Goal: Entertainment & Leisure: Browse casually

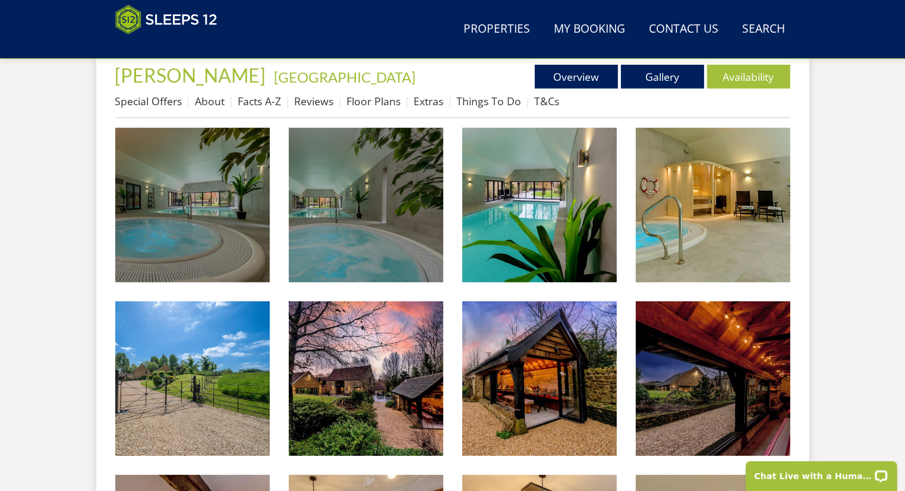
scroll to position [457, 0]
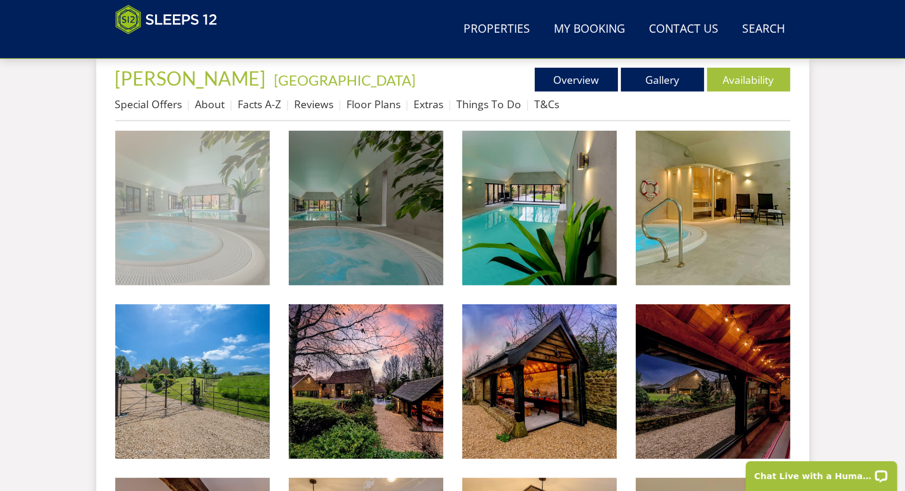
click at [162, 200] on img at bounding box center [192, 208] width 155 height 155
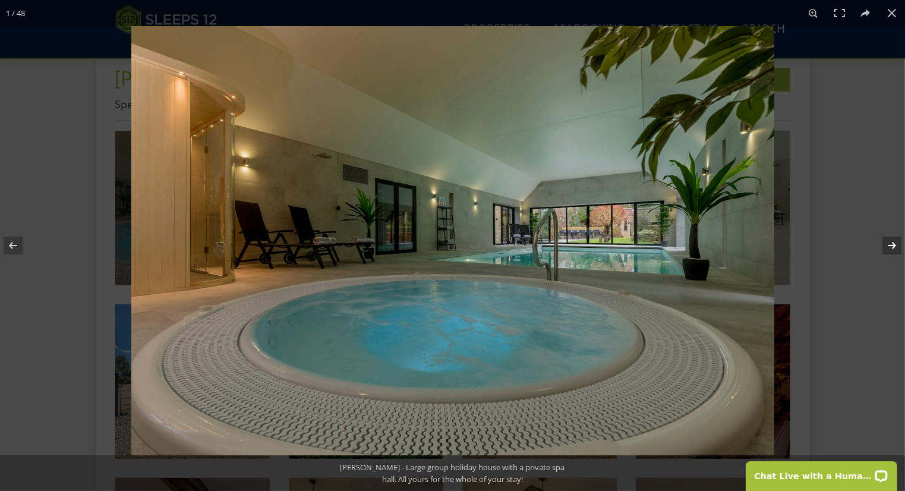
click at [865, 241] on button at bounding box center [884, 245] width 42 height 59
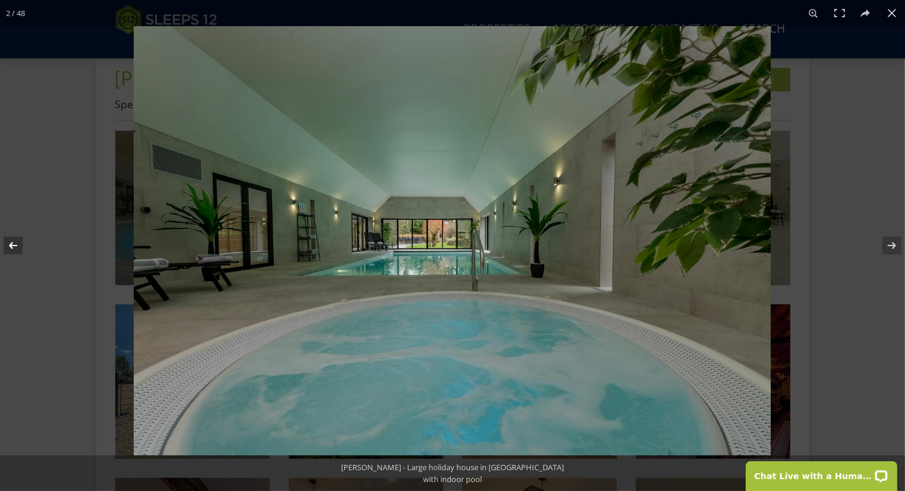
click at [17, 249] on button at bounding box center [21, 245] width 42 height 59
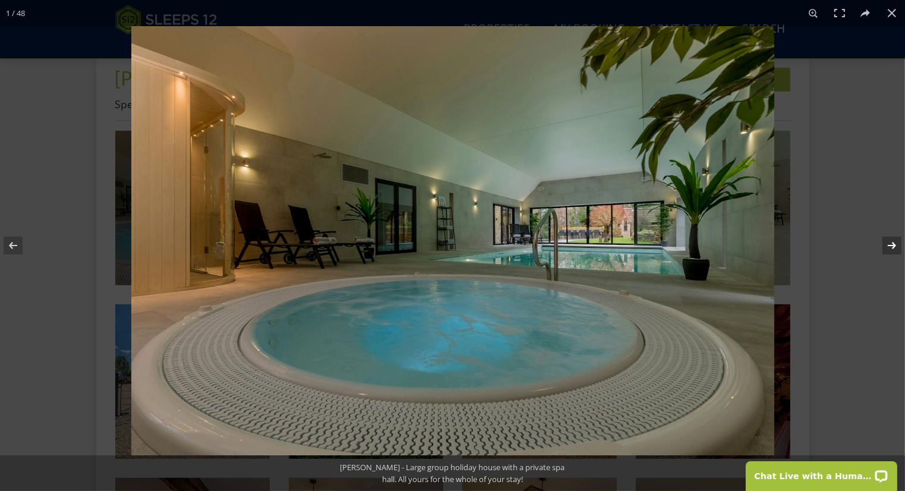
click at [891, 246] on button at bounding box center [884, 245] width 42 height 59
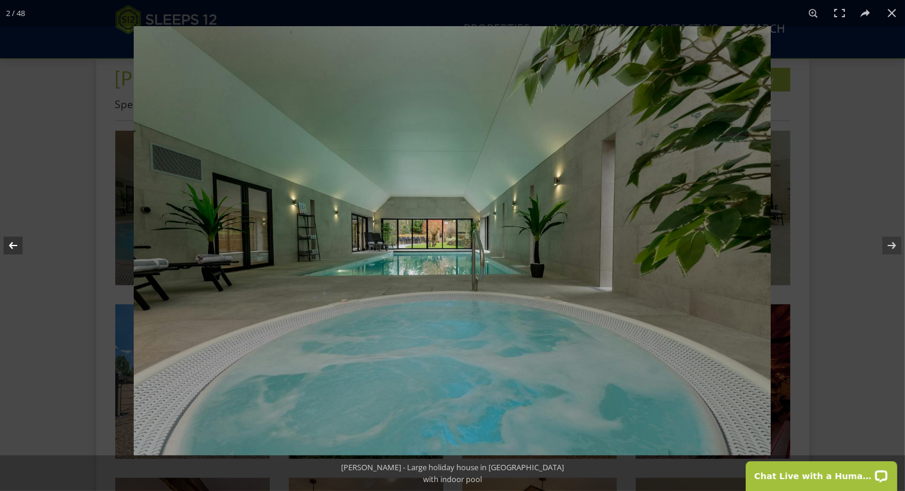
click at [12, 251] on button at bounding box center [21, 245] width 42 height 59
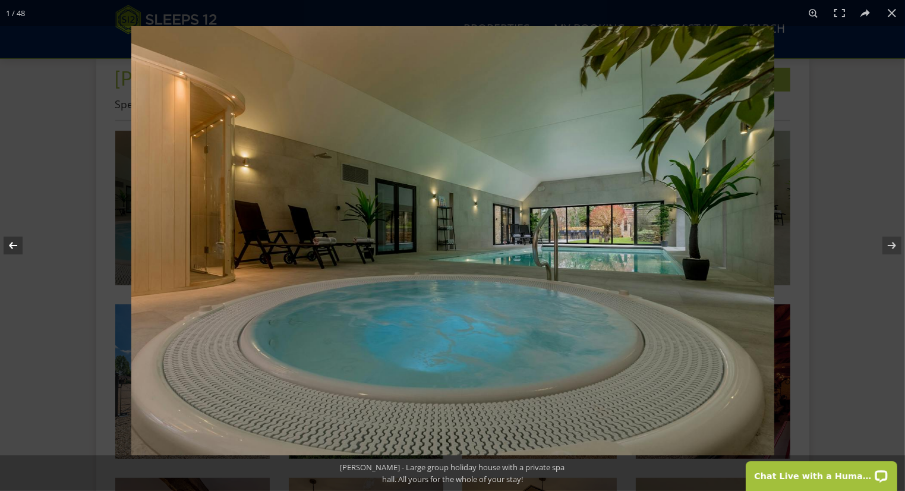
click at [12, 251] on button at bounding box center [21, 245] width 42 height 59
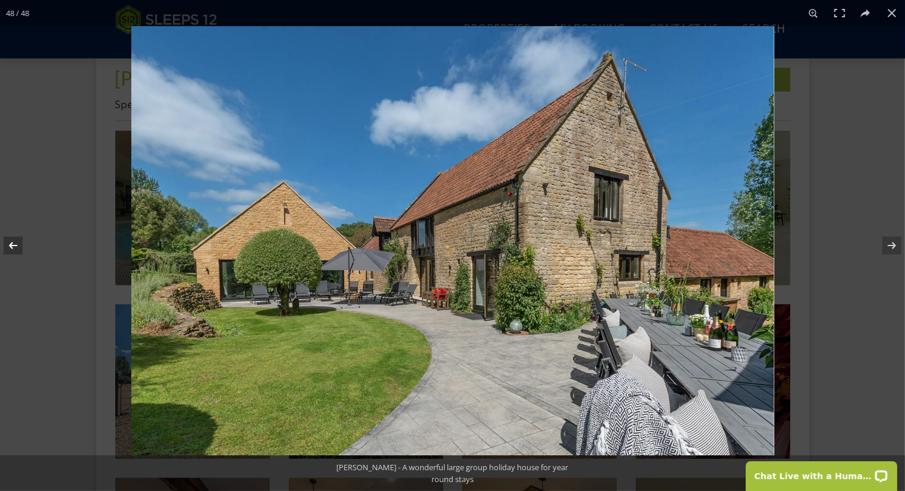
click at [12, 251] on button at bounding box center [21, 245] width 42 height 59
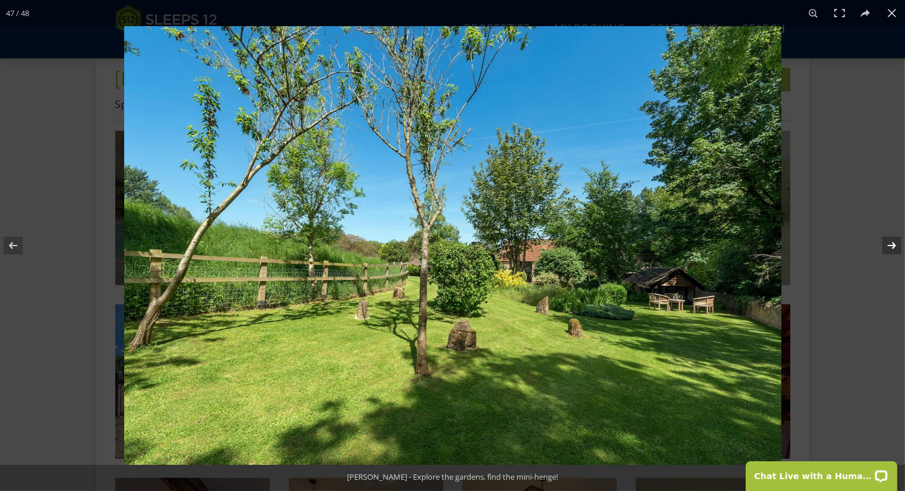
click at [896, 245] on button at bounding box center [884, 245] width 42 height 59
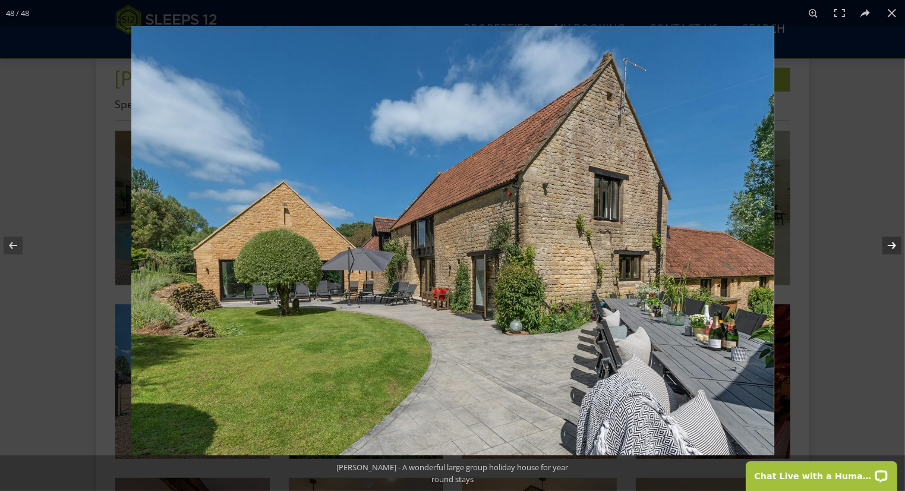
click at [896, 245] on button at bounding box center [884, 245] width 42 height 59
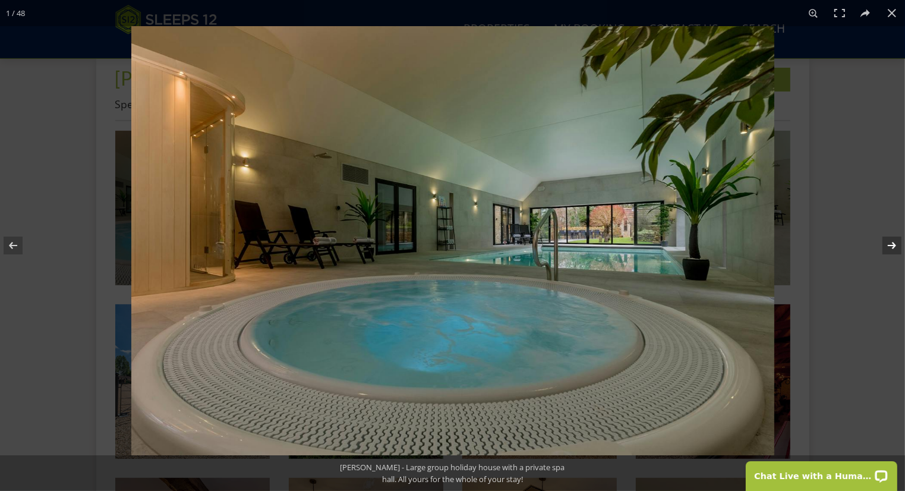
click at [888, 248] on button at bounding box center [884, 245] width 42 height 59
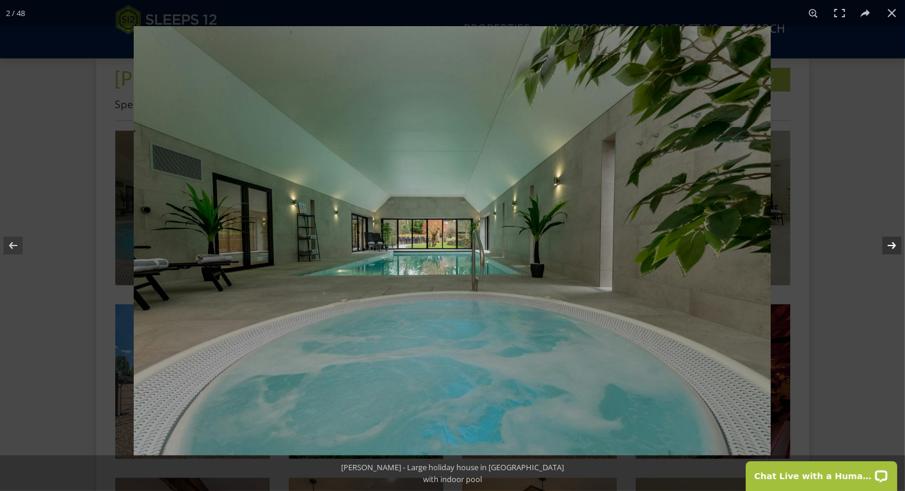
click at [888, 248] on button at bounding box center [884, 245] width 42 height 59
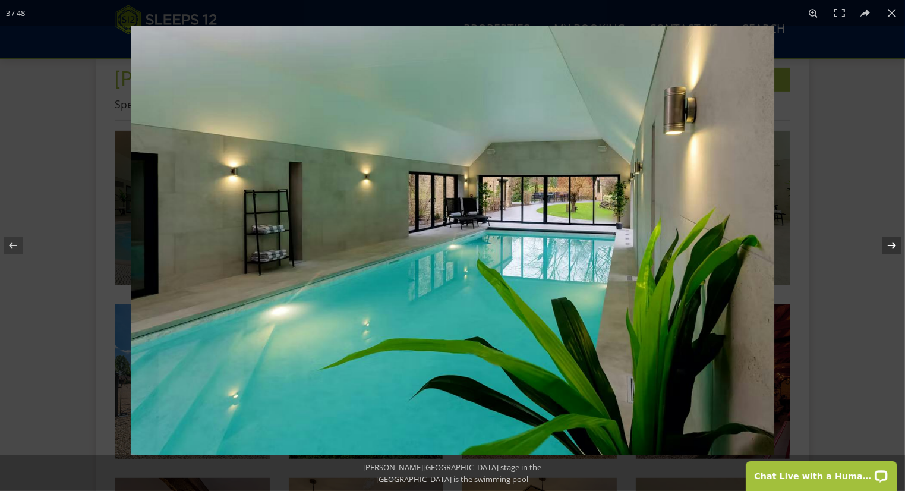
click at [888, 248] on button at bounding box center [884, 245] width 42 height 59
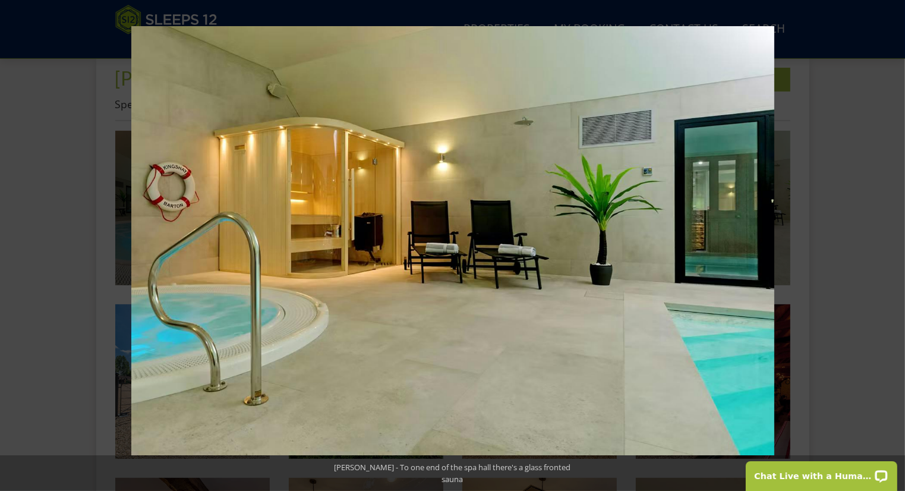
click at [888, 248] on button at bounding box center [884, 245] width 42 height 59
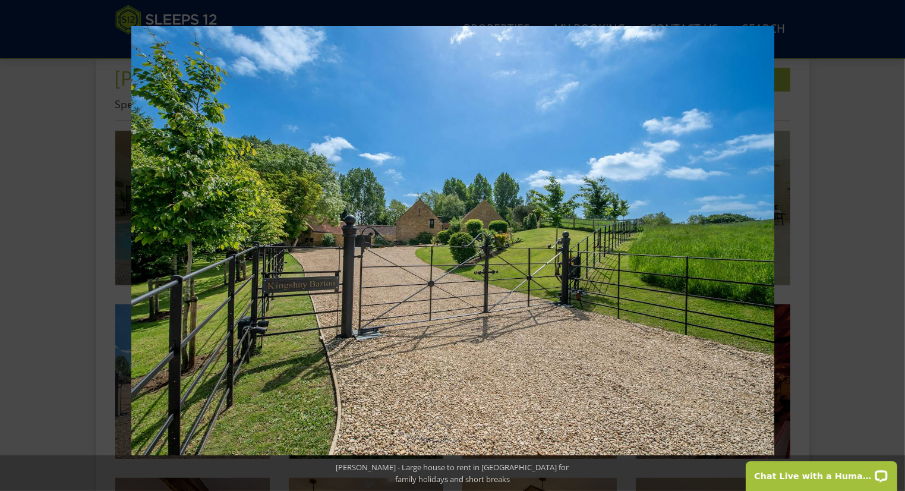
click at [888, 248] on button at bounding box center [884, 245] width 42 height 59
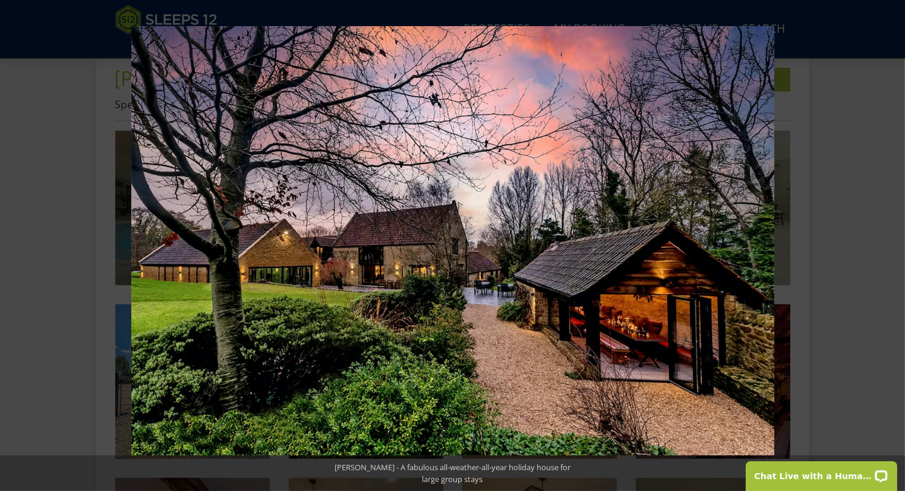
click at [888, 248] on button at bounding box center [884, 245] width 42 height 59
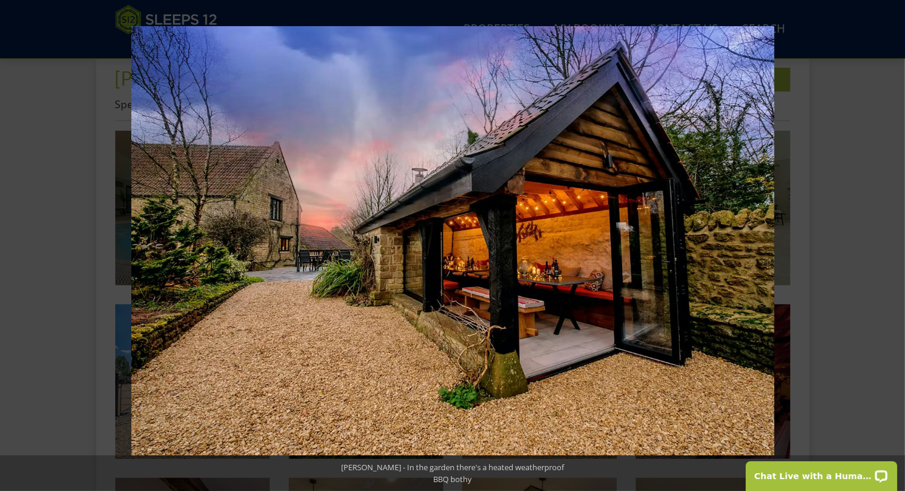
click at [888, 248] on button at bounding box center [884, 245] width 42 height 59
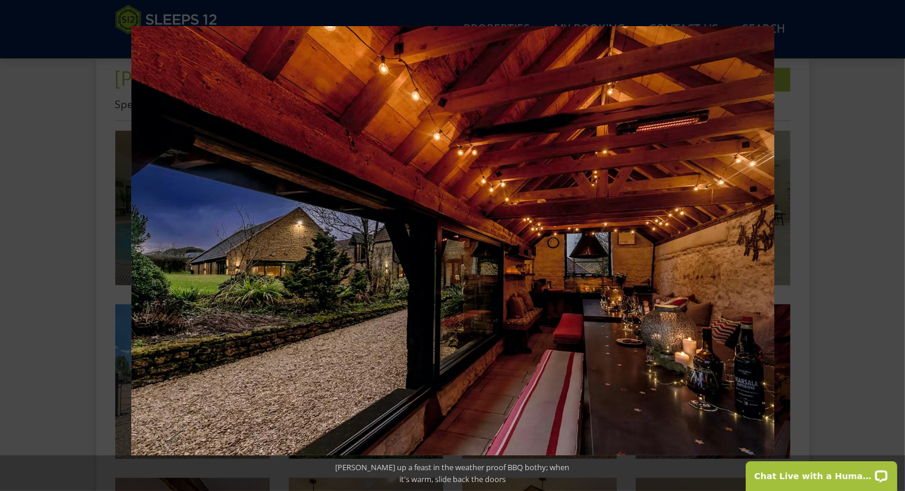
click at [888, 248] on button at bounding box center [884, 245] width 42 height 59
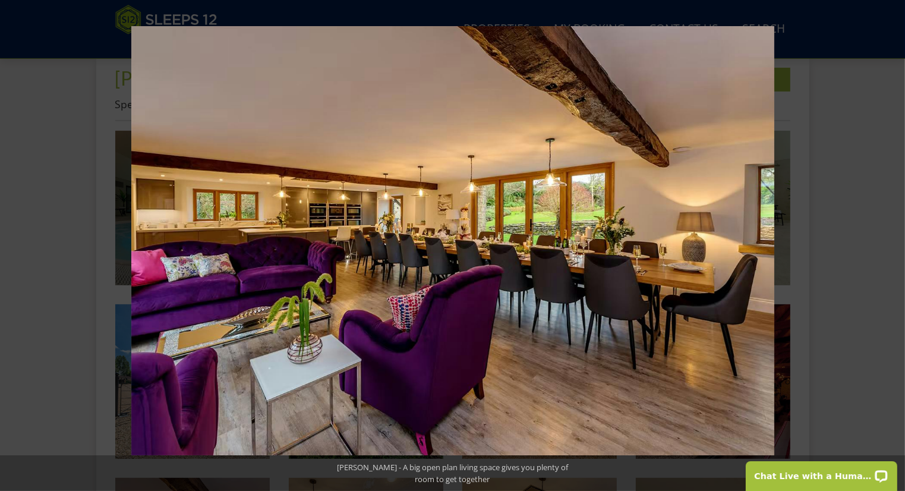
click at [888, 248] on button at bounding box center [884, 245] width 42 height 59
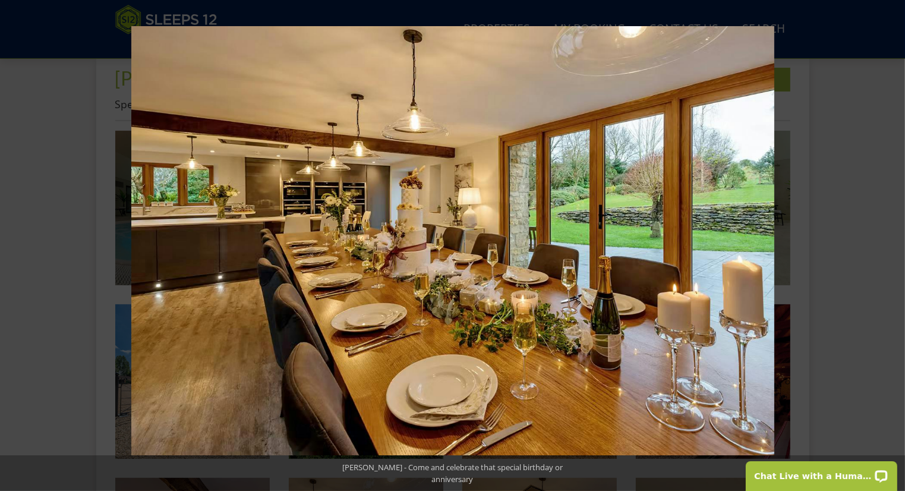
click at [888, 248] on button at bounding box center [884, 245] width 42 height 59
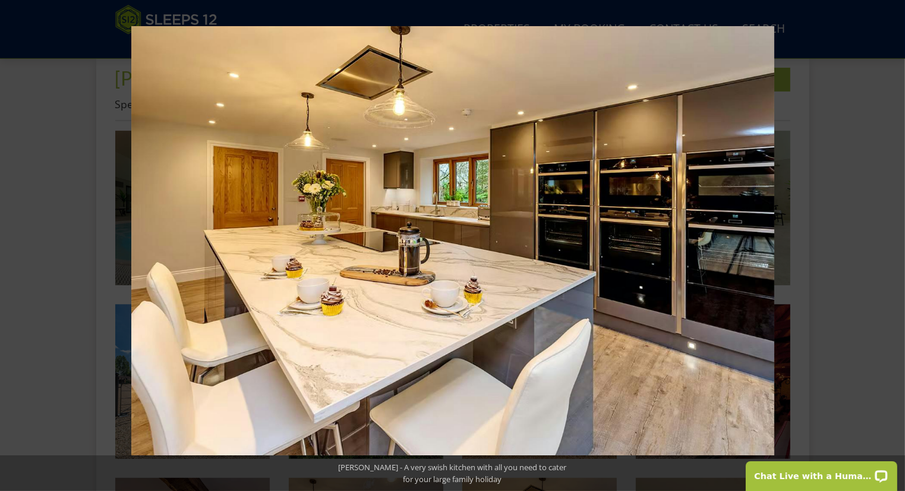
click at [888, 248] on button at bounding box center [884, 245] width 42 height 59
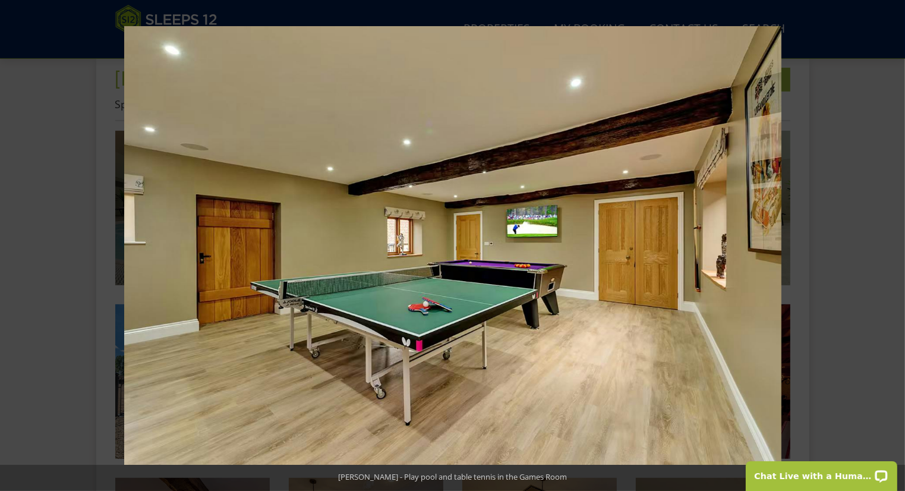
click at [888, 248] on button at bounding box center [884, 245] width 42 height 59
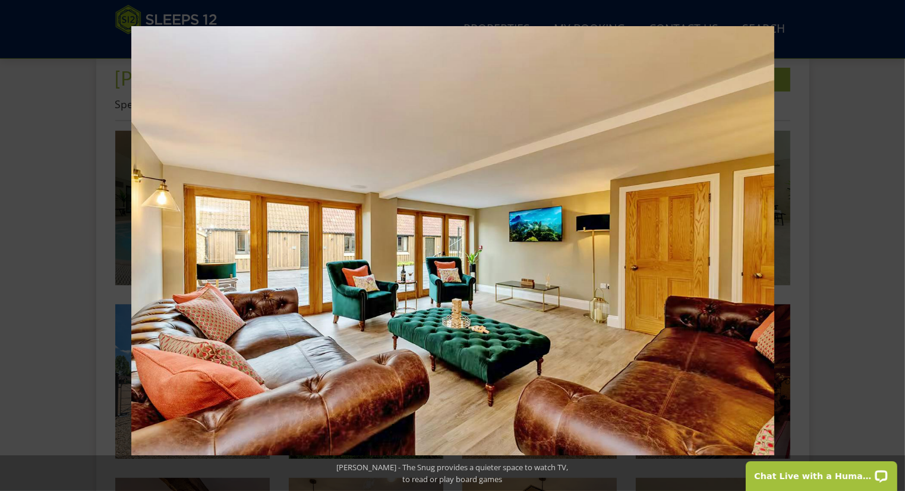
click at [888, 248] on button at bounding box center [884, 245] width 42 height 59
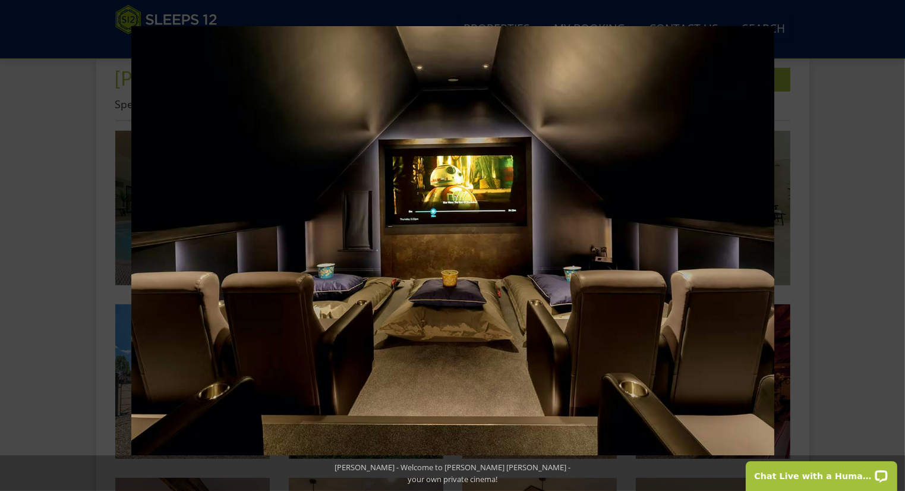
click at [888, 248] on button at bounding box center [884, 245] width 42 height 59
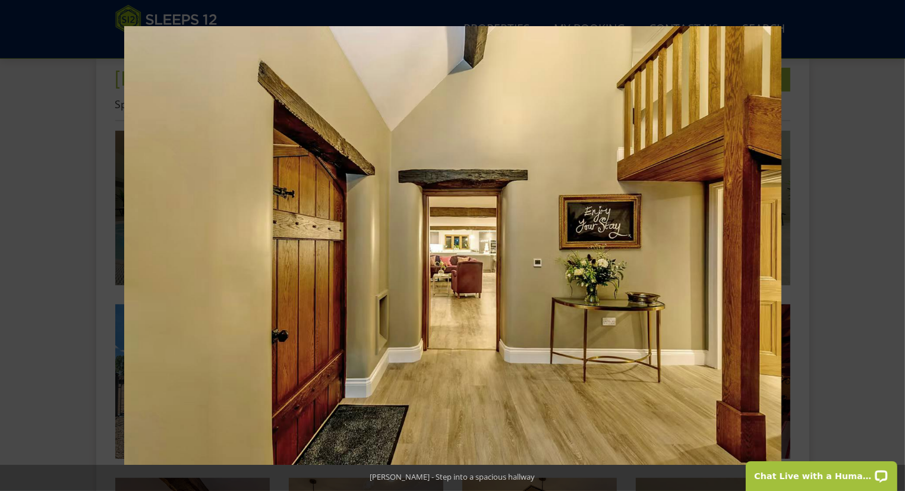
click at [888, 248] on button at bounding box center [884, 245] width 42 height 59
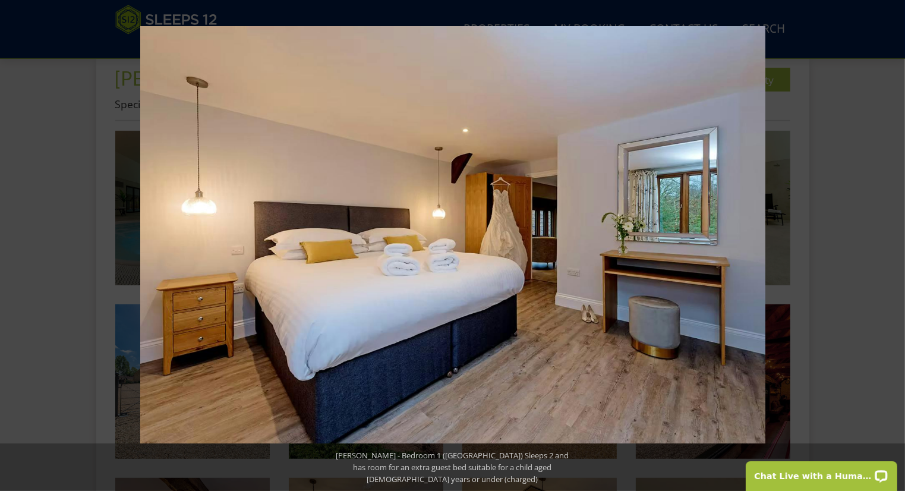
click at [888, 248] on button at bounding box center [884, 245] width 42 height 59
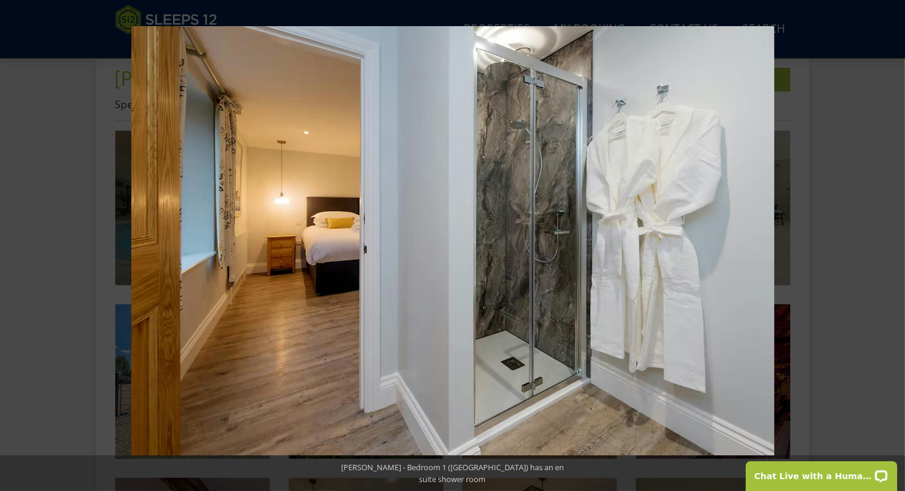
click at [888, 248] on button at bounding box center [884, 245] width 42 height 59
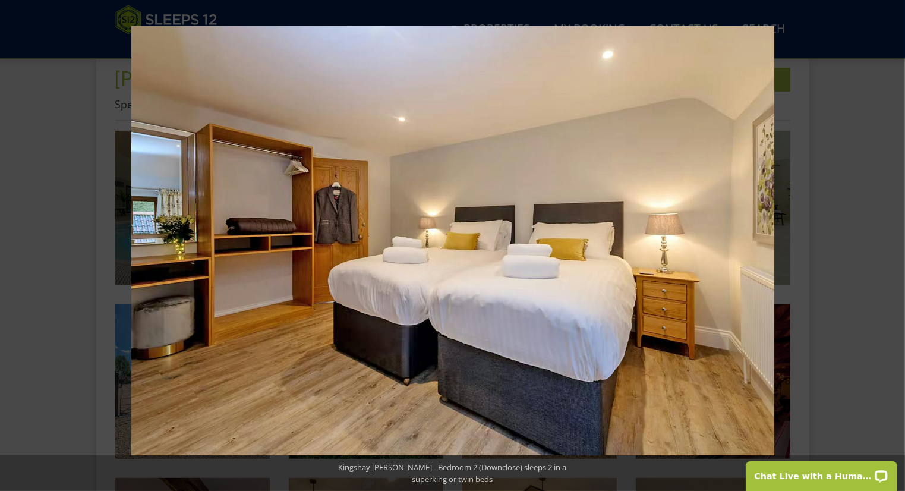
click at [888, 248] on button at bounding box center [884, 245] width 42 height 59
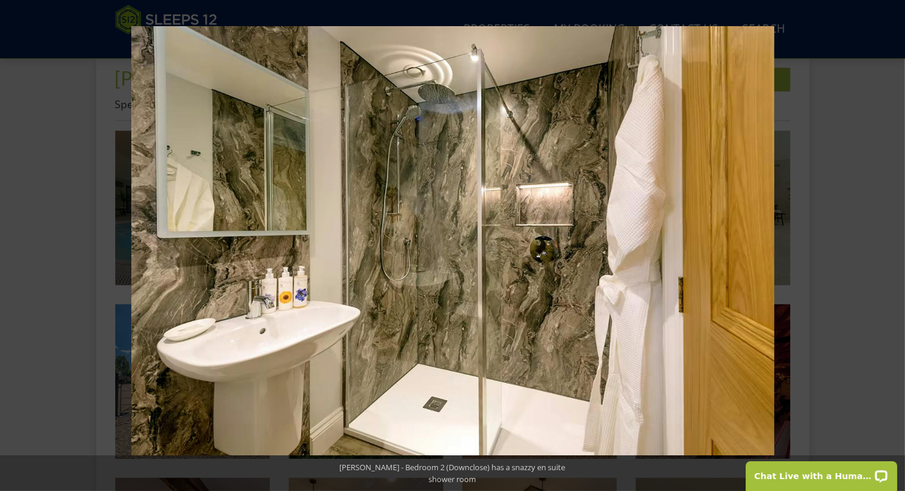
click at [888, 248] on button at bounding box center [884, 245] width 42 height 59
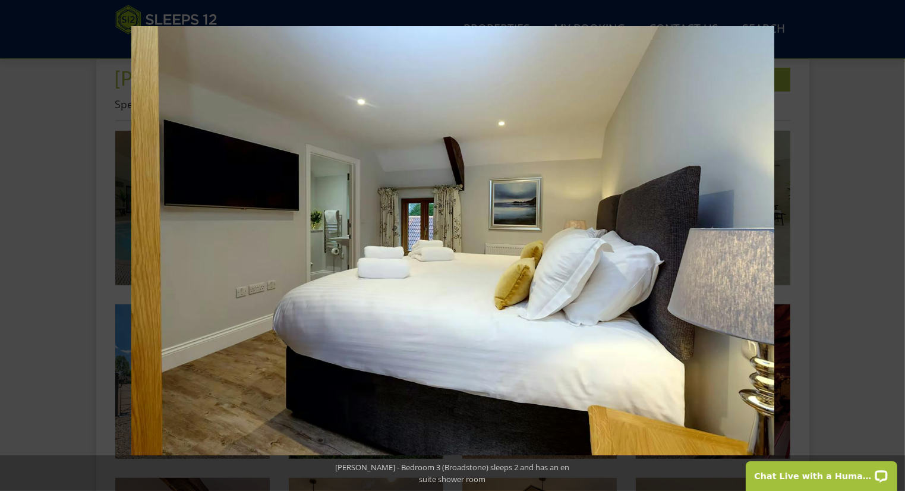
click at [888, 248] on button at bounding box center [884, 245] width 42 height 59
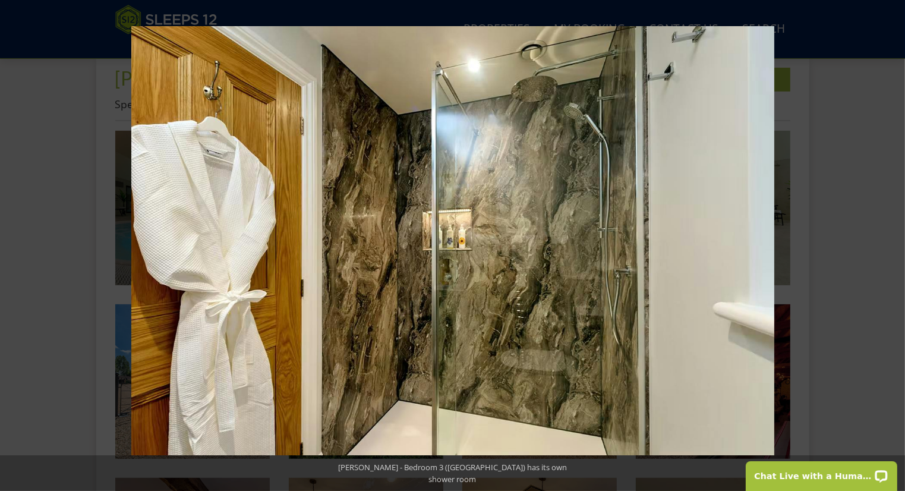
click at [888, 248] on button at bounding box center [884, 245] width 42 height 59
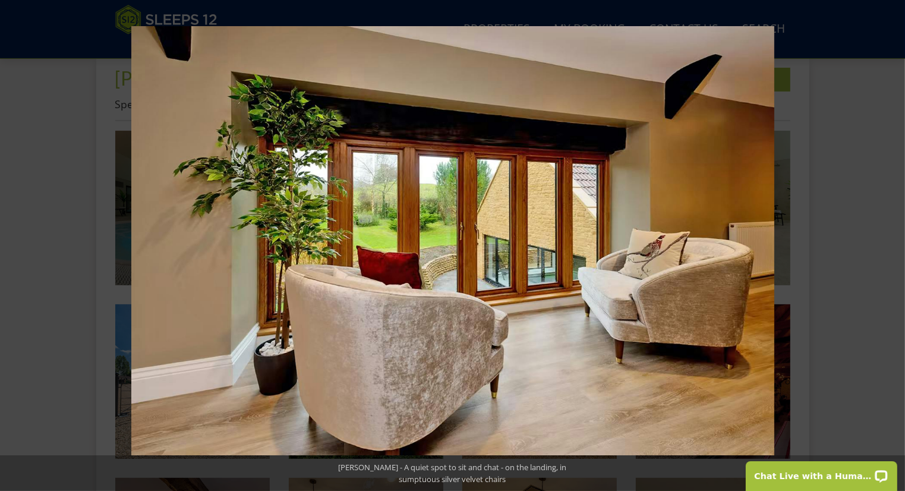
click at [888, 248] on button at bounding box center [884, 245] width 42 height 59
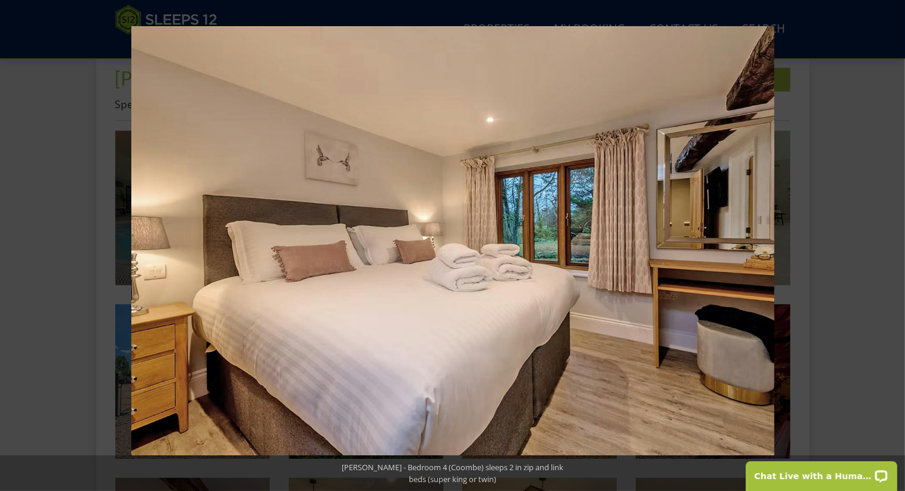
click at [888, 248] on button at bounding box center [884, 245] width 42 height 59
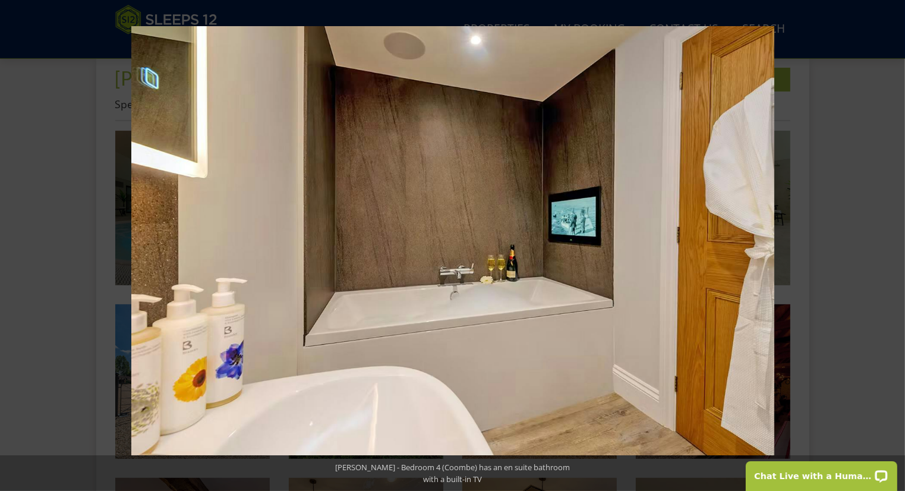
click at [888, 248] on button at bounding box center [884, 245] width 42 height 59
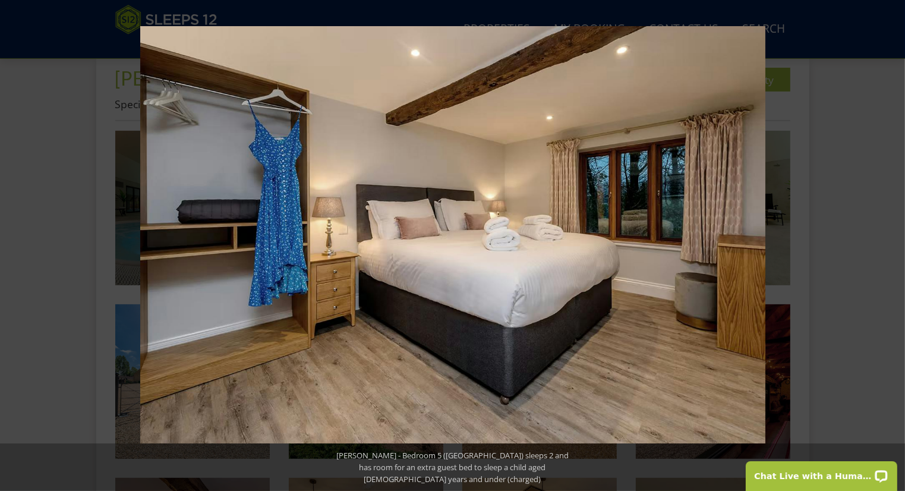
click at [888, 248] on button at bounding box center [884, 245] width 42 height 59
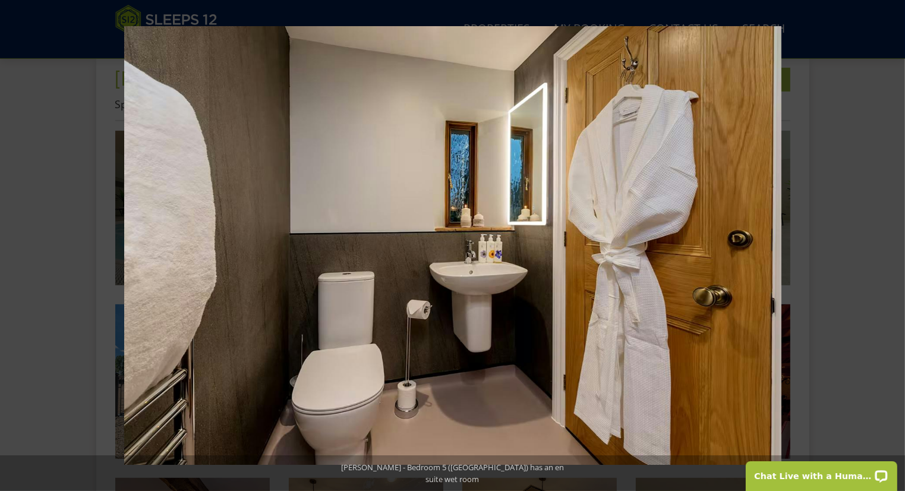
click at [888, 248] on button at bounding box center [884, 245] width 42 height 59
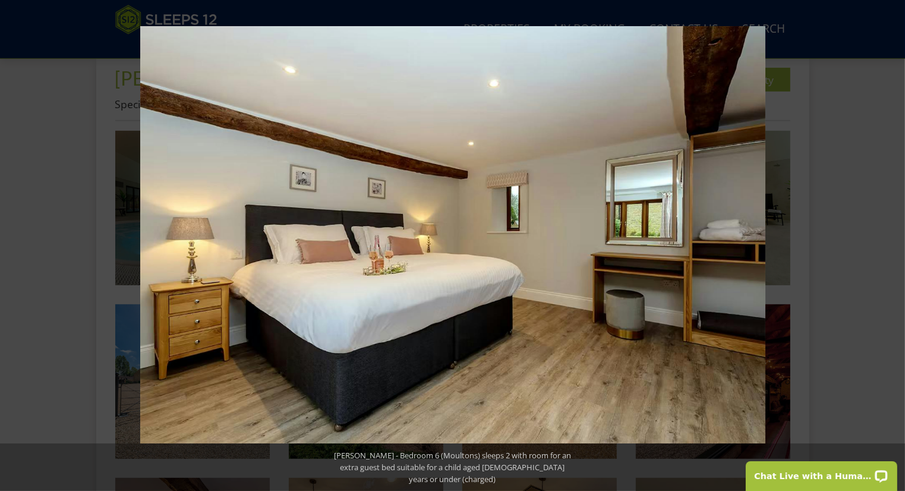
click at [888, 248] on button at bounding box center [884, 245] width 42 height 59
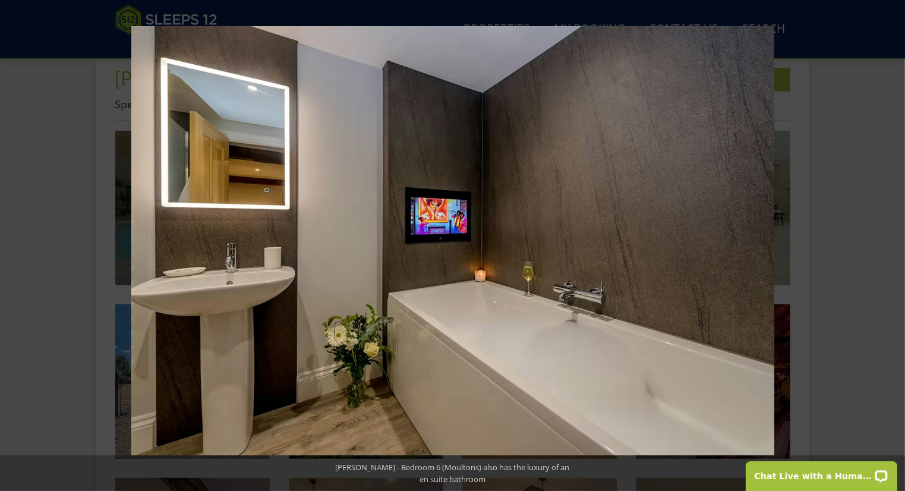
click at [888, 248] on button at bounding box center [884, 245] width 42 height 59
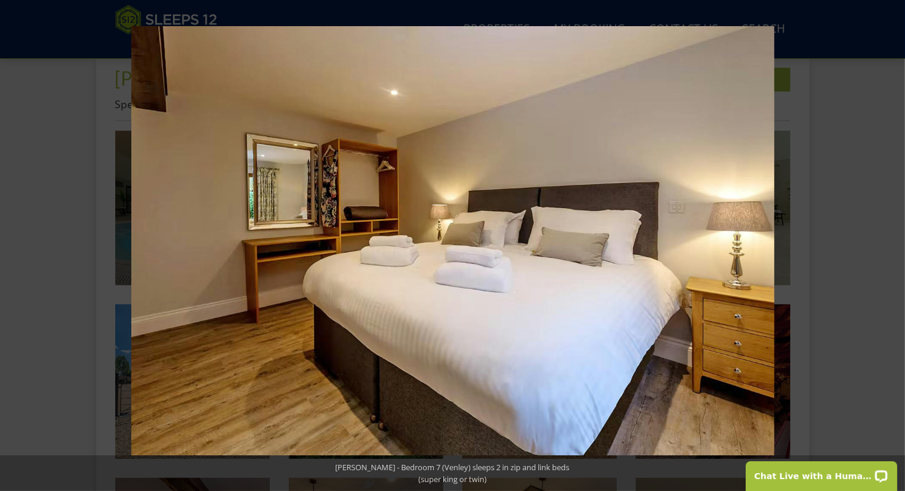
click at [888, 248] on button at bounding box center [884, 245] width 42 height 59
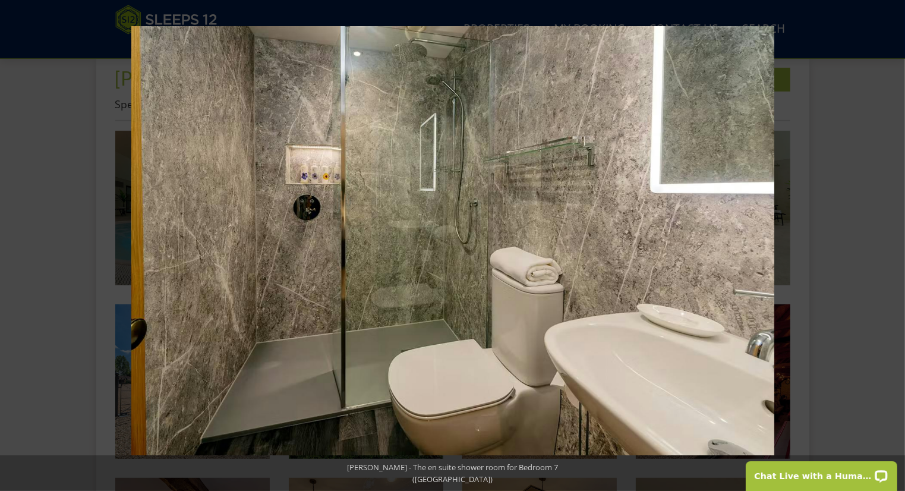
click at [888, 248] on button at bounding box center [884, 245] width 42 height 59
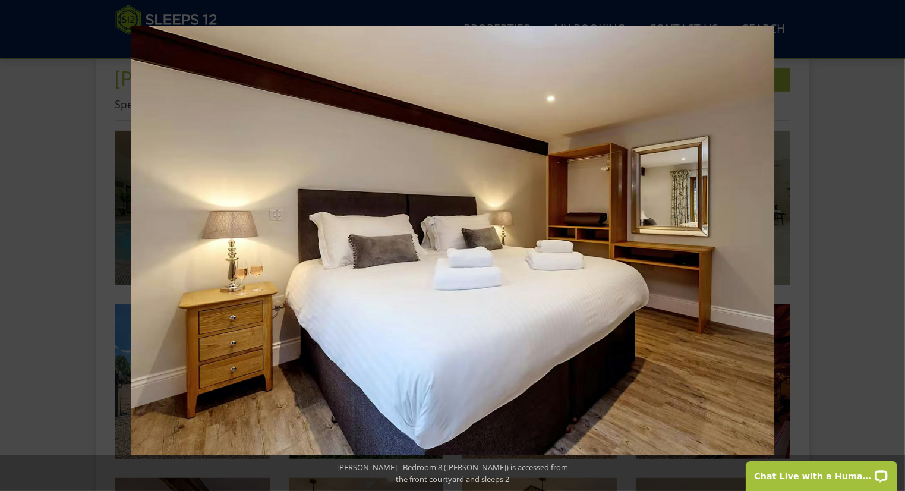
click at [888, 248] on button at bounding box center [884, 245] width 42 height 59
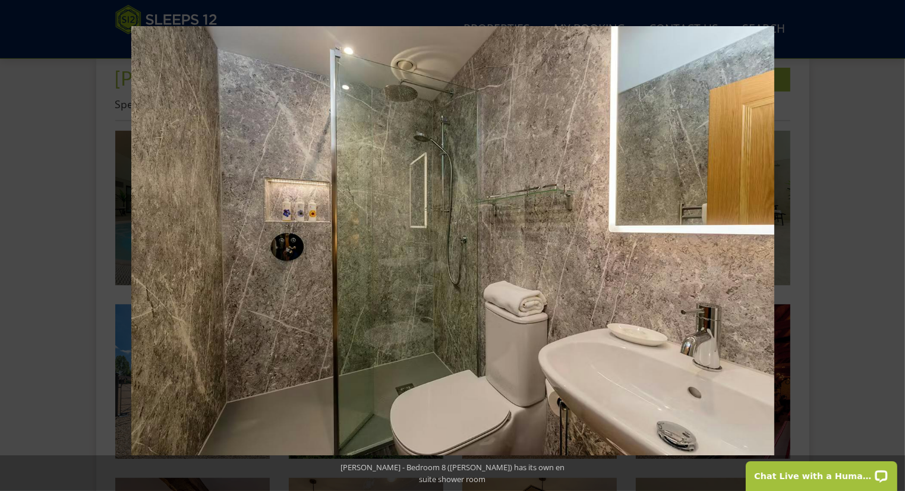
click at [888, 248] on button at bounding box center [884, 245] width 42 height 59
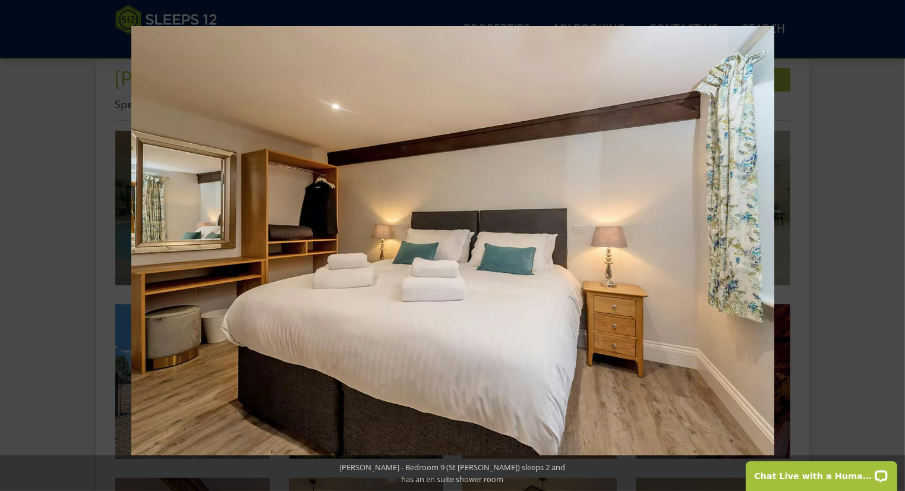
click at [888, 248] on button at bounding box center [884, 245] width 42 height 59
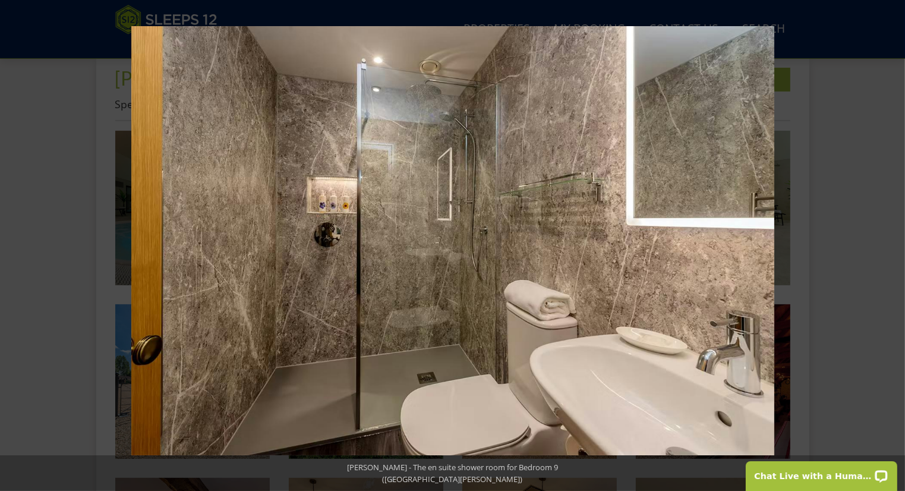
click at [888, 248] on button at bounding box center [884, 245] width 42 height 59
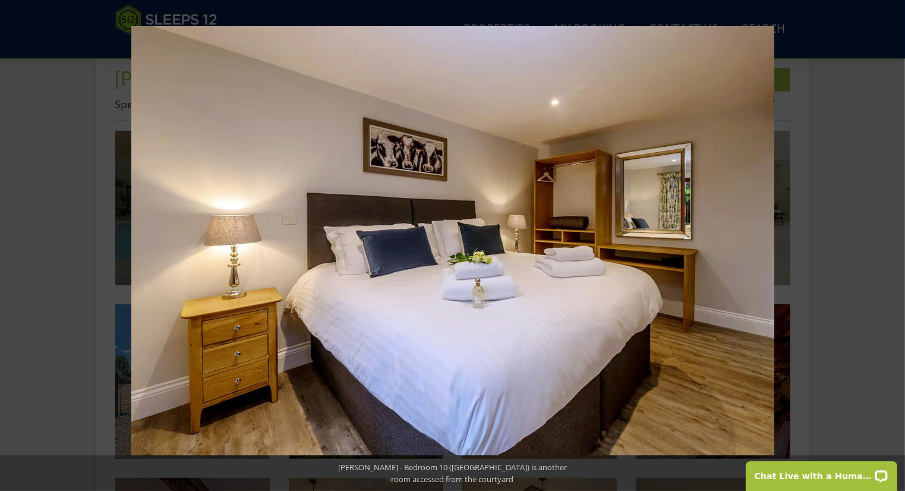
click at [888, 248] on button at bounding box center [884, 245] width 42 height 59
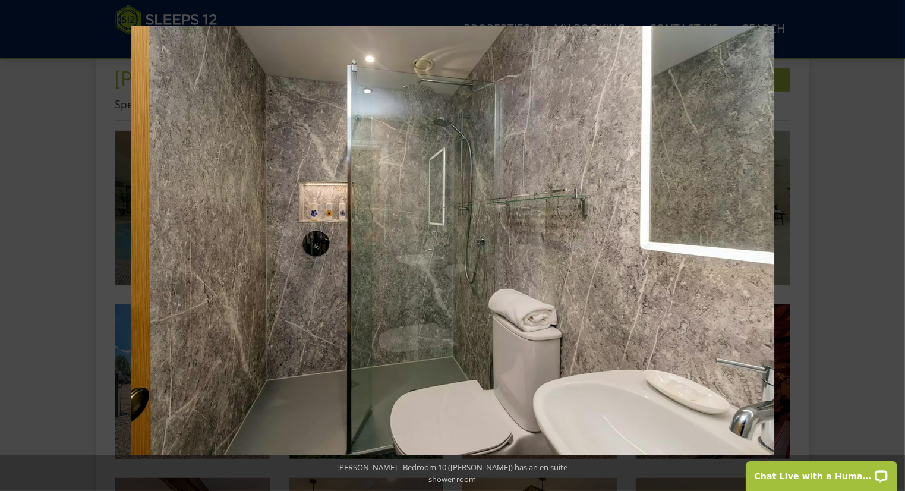
click at [888, 248] on button at bounding box center [884, 245] width 42 height 59
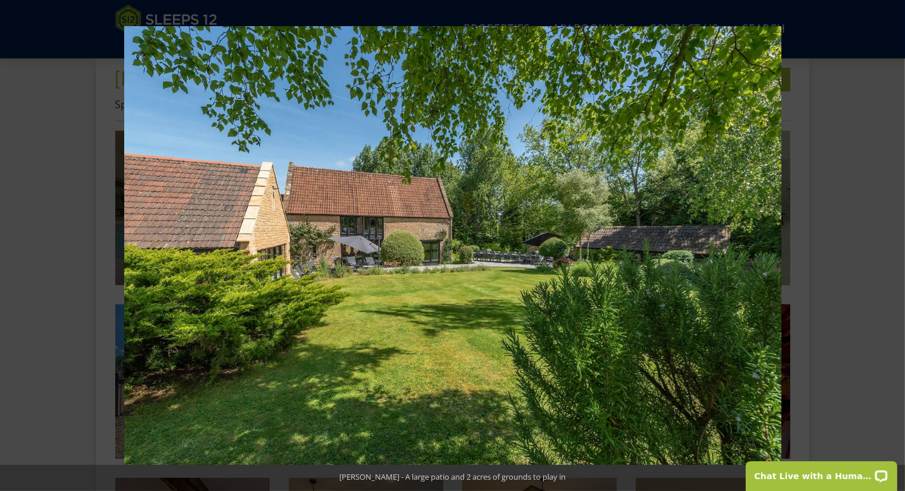
click at [888, 248] on button at bounding box center [884, 245] width 42 height 59
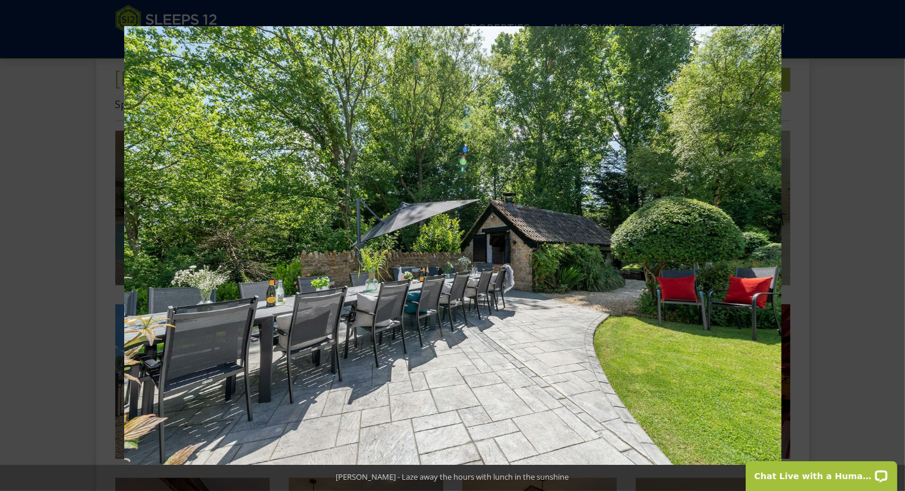
click at [888, 248] on button at bounding box center [884, 245] width 42 height 59
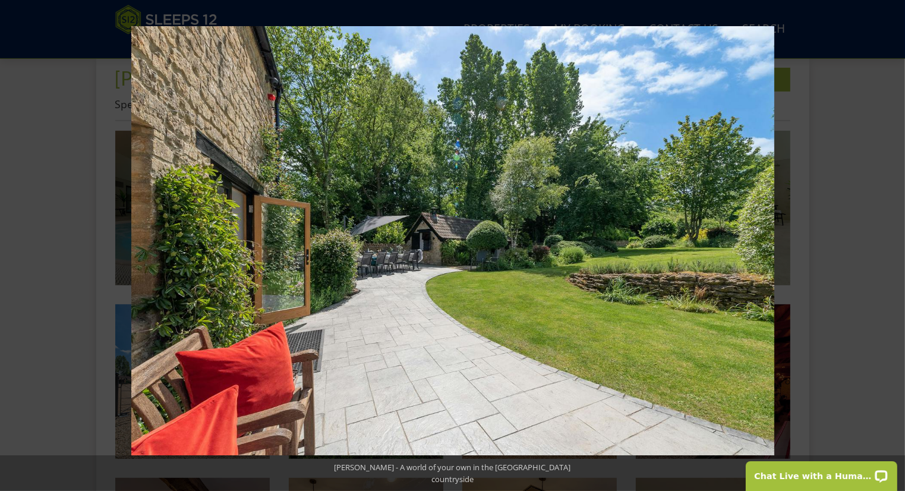
click at [888, 248] on button at bounding box center [884, 245] width 42 height 59
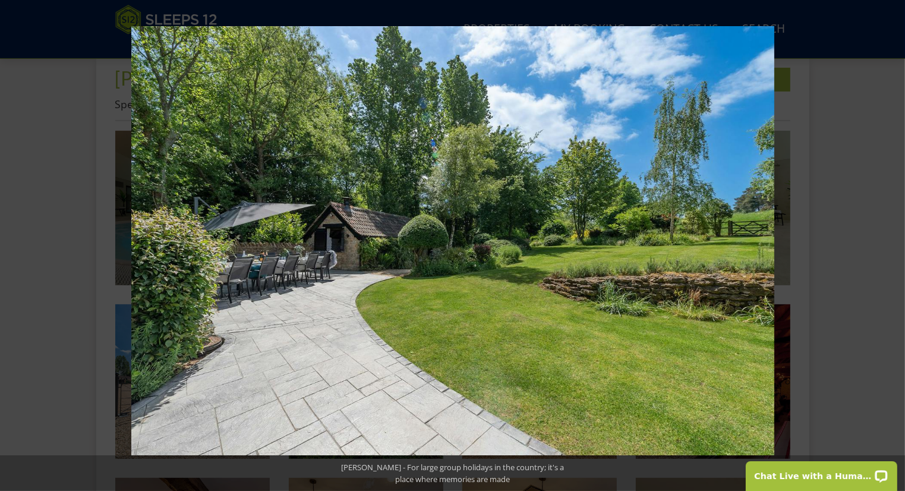
click at [888, 248] on button at bounding box center [884, 245] width 42 height 59
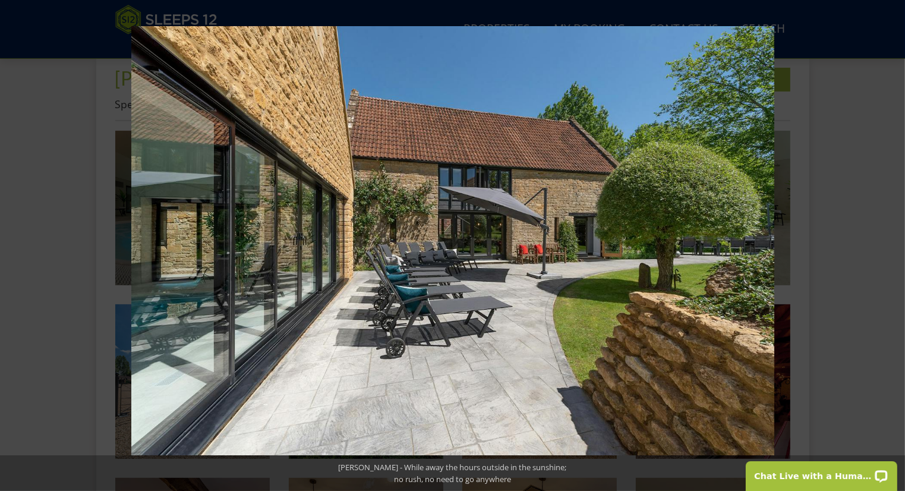
click at [888, 248] on button at bounding box center [884, 245] width 42 height 59
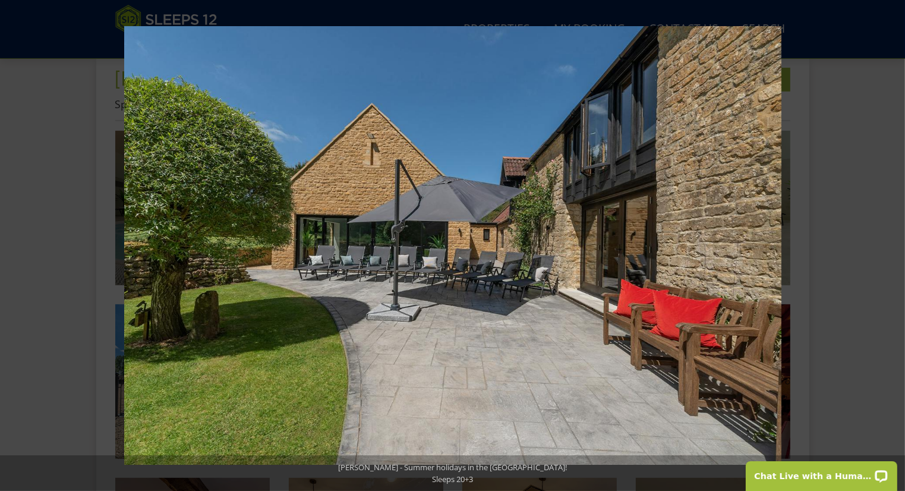
click at [888, 248] on button at bounding box center [884, 245] width 42 height 59
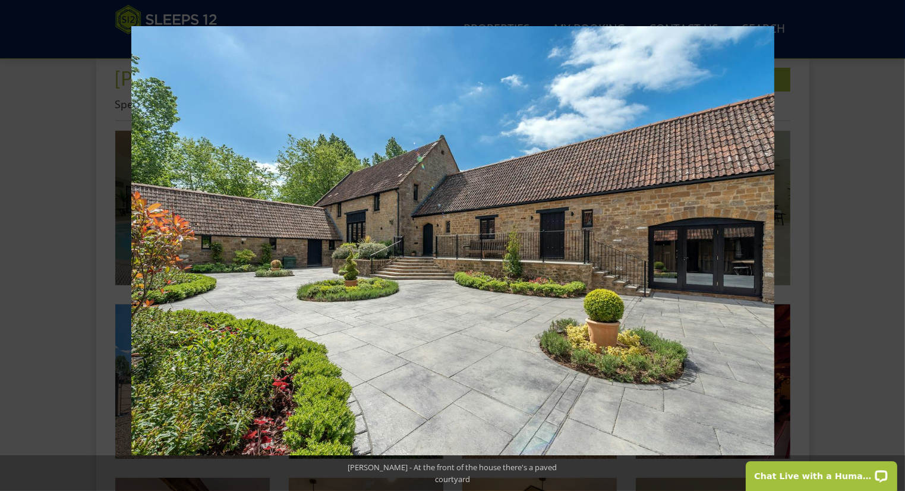
click at [888, 248] on button at bounding box center [884, 245] width 42 height 59
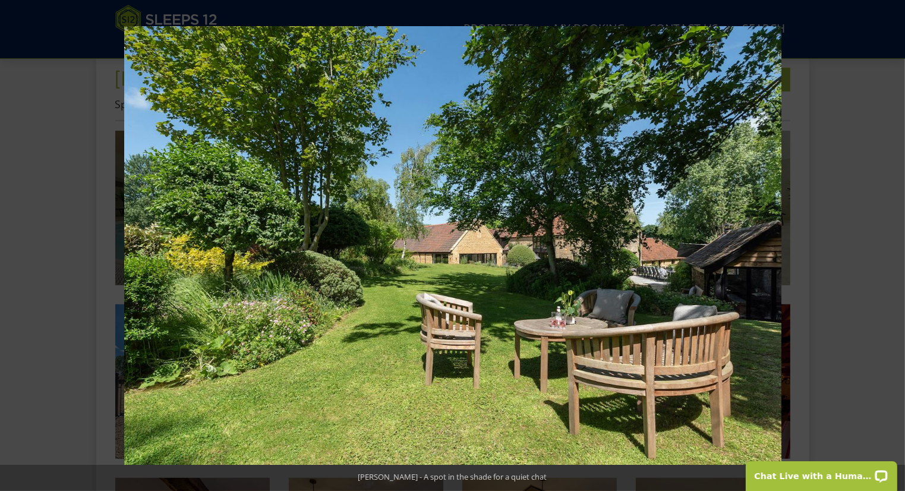
click at [888, 248] on button at bounding box center [884, 245] width 42 height 59
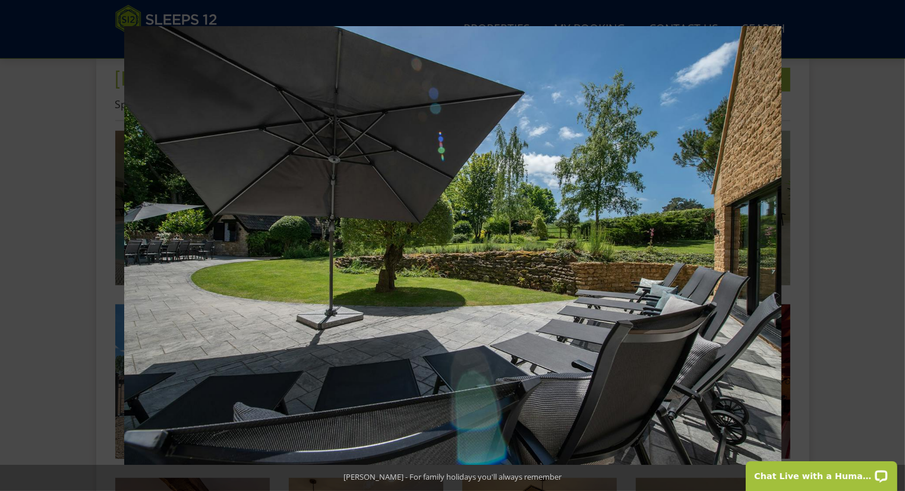
click at [888, 248] on button at bounding box center [884, 245] width 42 height 59
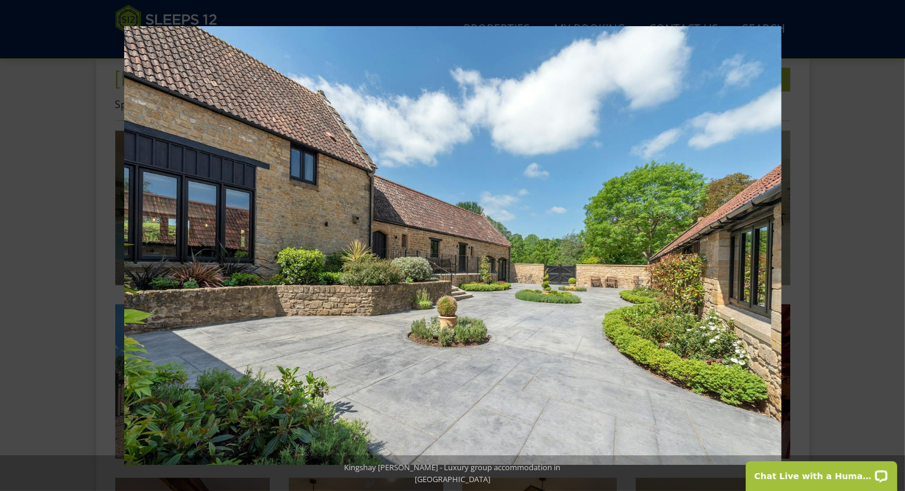
click at [888, 248] on button at bounding box center [884, 245] width 42 height 59
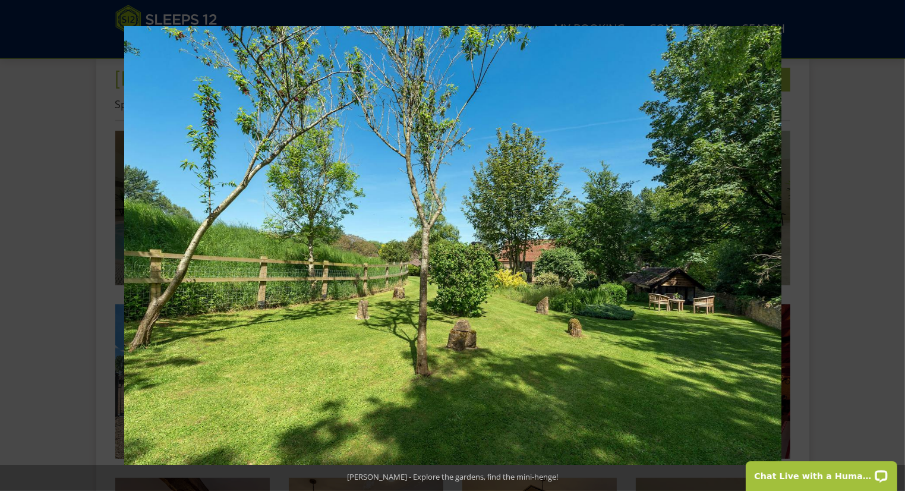
click at [888, 248] on button at bounding box center [884, 245] width 42 height 59
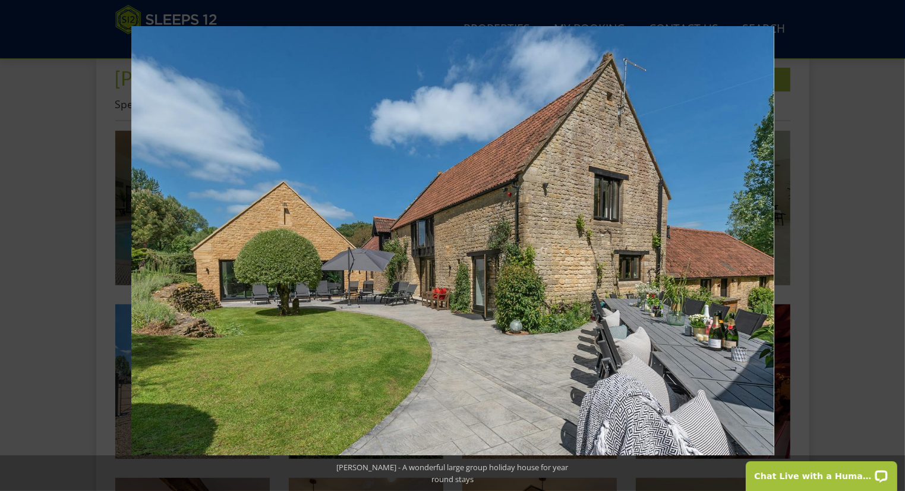
click at [888, 248] on button at bounding box center [884, 245] width 42 height 59
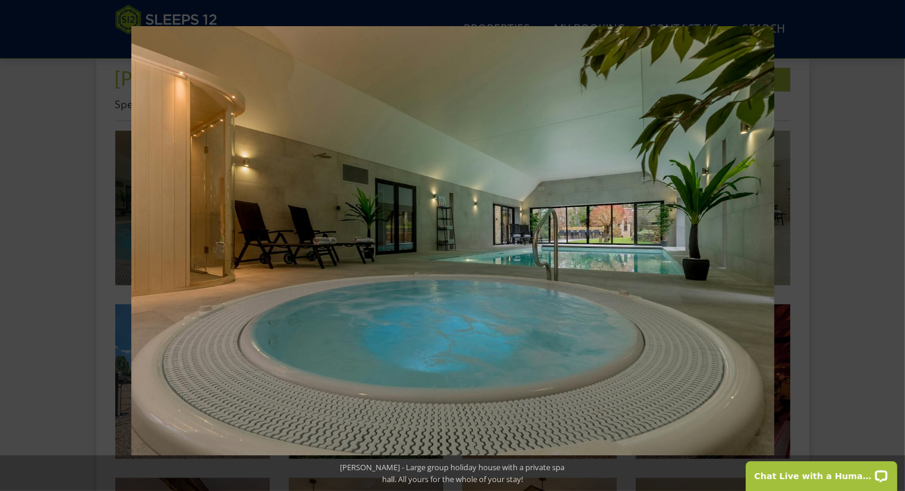
click at [888, 248] on button at bounding box center [884, 245] width 42 height 59
